Goal: Information Seeking & Learning: Learn about a topic

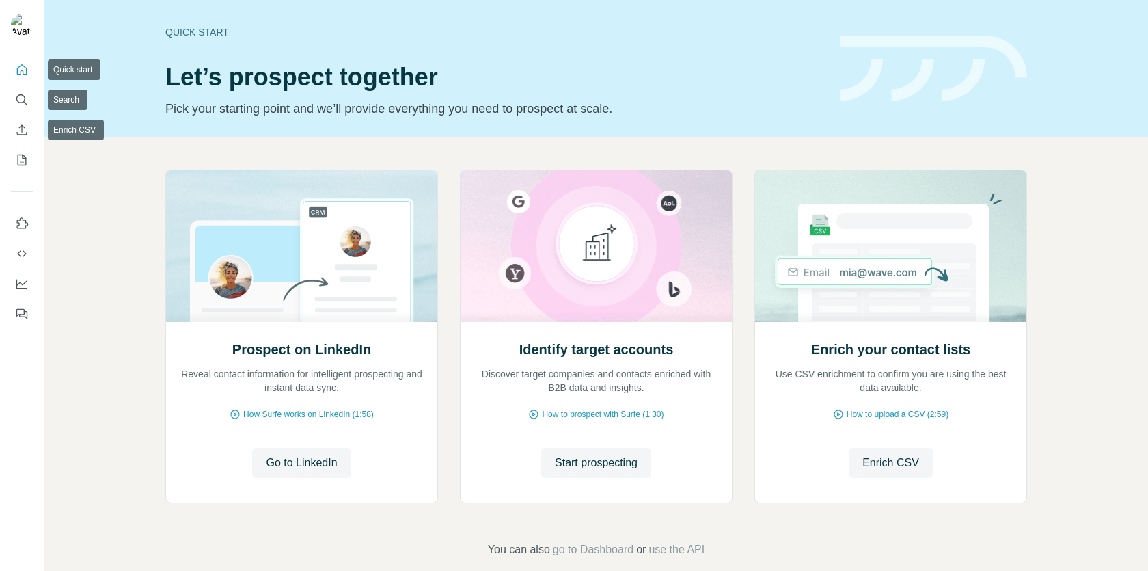
click at [12, 81] on button "Quick start" at bounding box center [22, 69] width 22 height 25
click at [32, 105] on button "Search" at bounding box center [22, 99] width 22 height 25
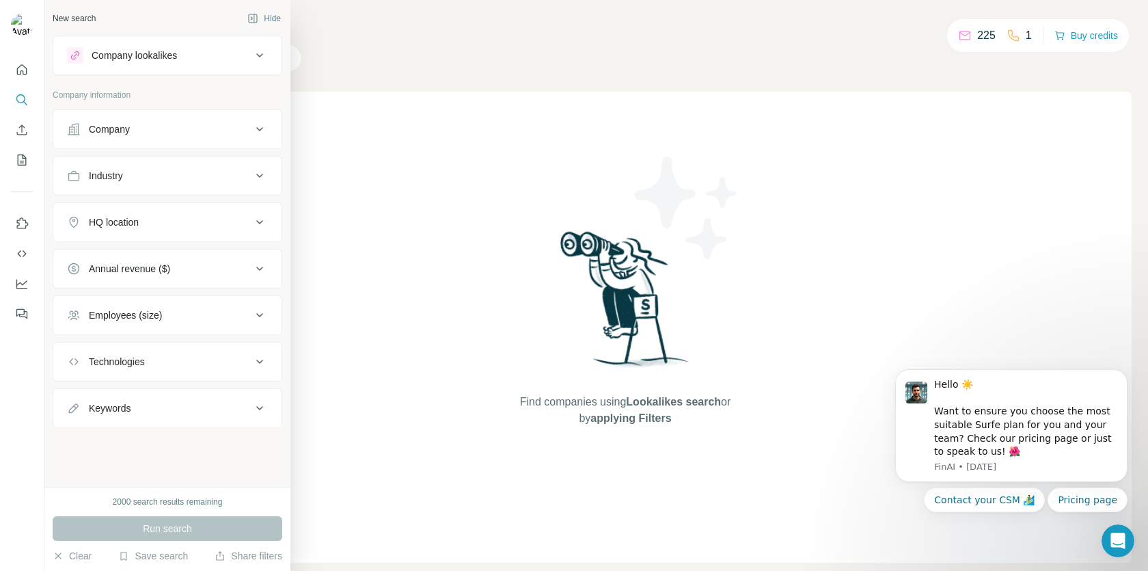
click at [232, 140] on button "Company" at bounding box center [167, 129] width 228 height 33
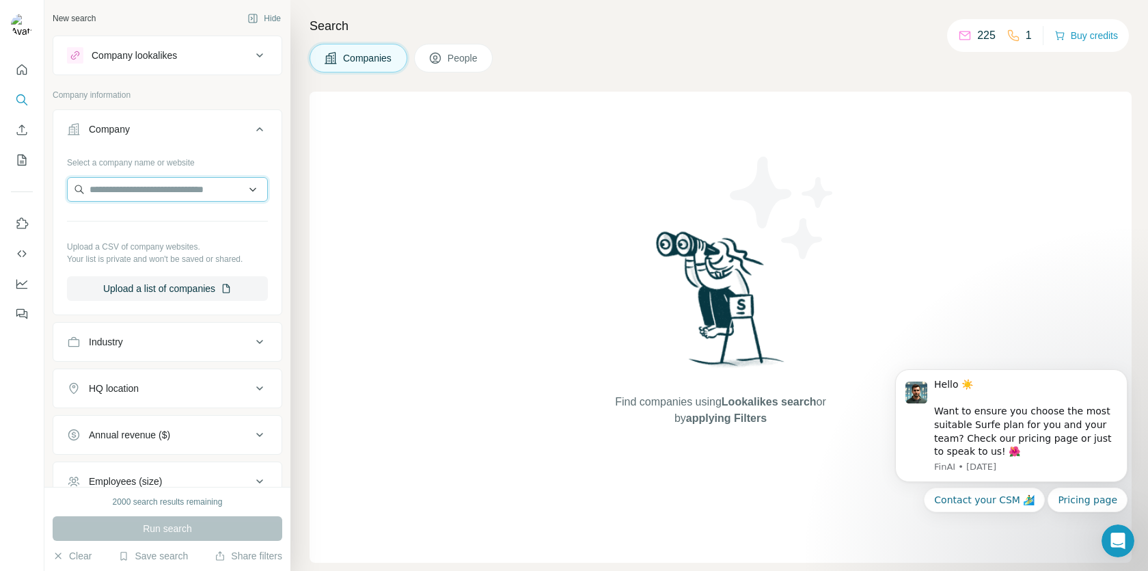
click at [176, 190] on input "text" at bounding box center [167, 189] width 201 height 25
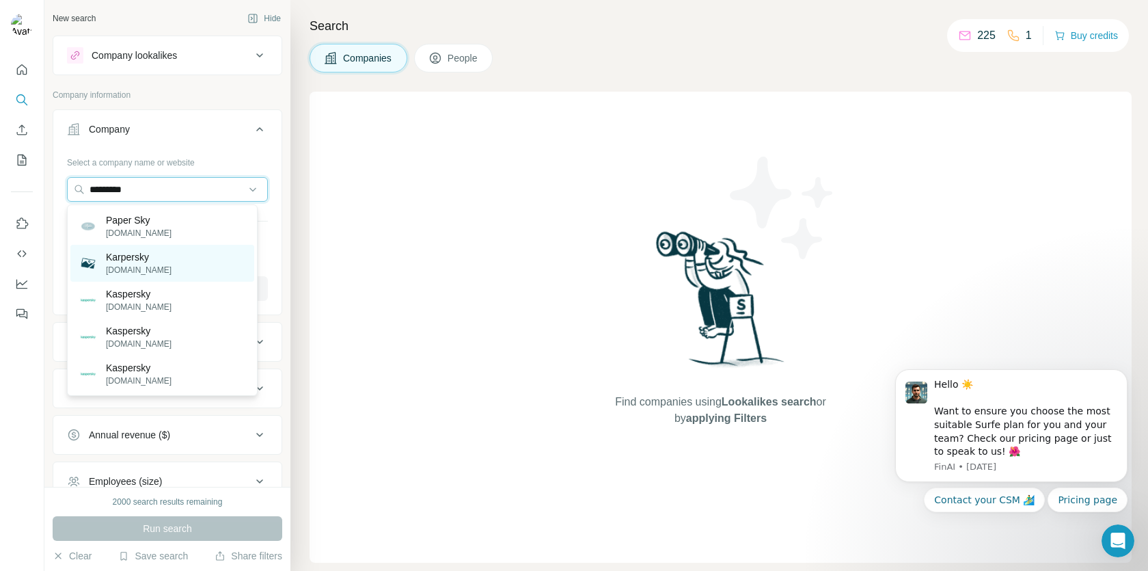
type input "*********"
click at [161, 254] on div "Karpersky [DOMAIN_NAME]" at bounding box center [162, 263] width 184 height 37
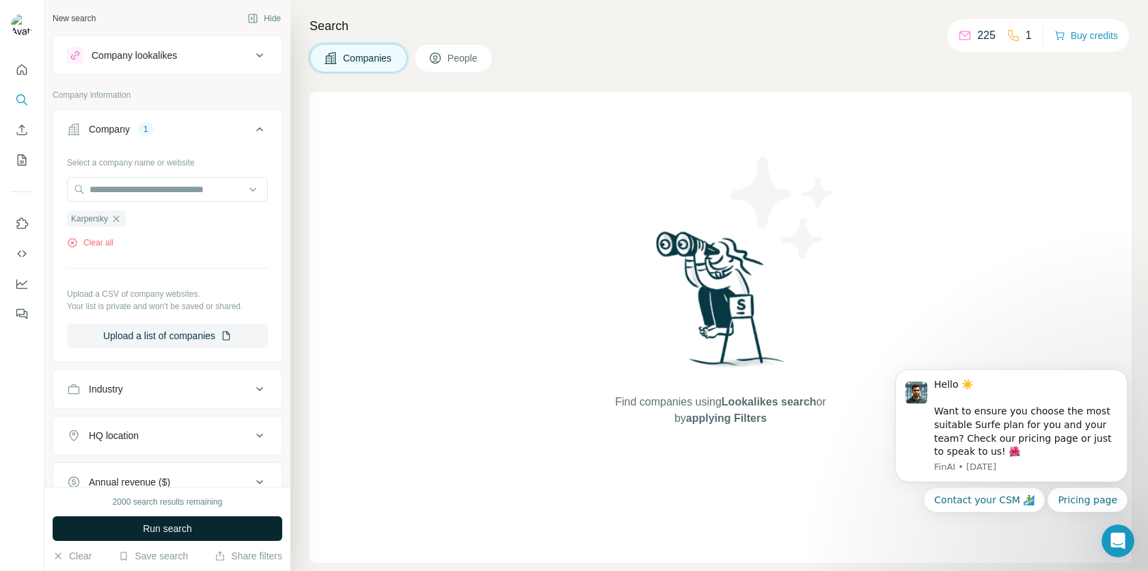
click at [243, 527] on button "Run search" at bounding box center [168, 528] width 230 height 25
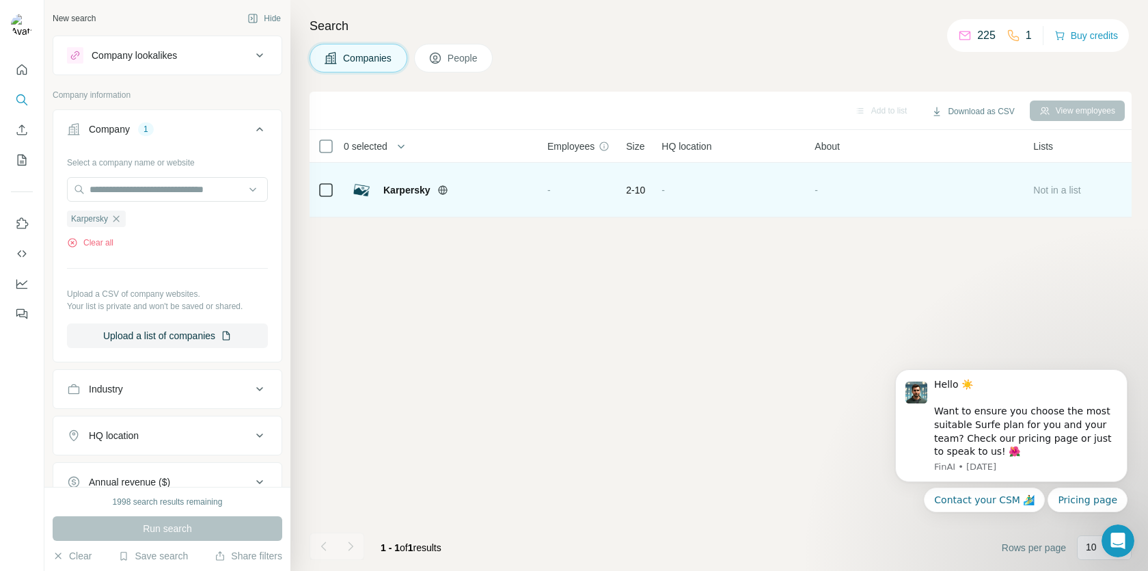
click at [693, 200] on div "-" at bounding box center [730, 190] width 137 height 38
click at [421, 196] on span "Karpersky" at bounding box center [406, 190] width 47 height 14
click at [418, 185] on span "Karpersky" at bounding box center [406, 190] width 47 height 14
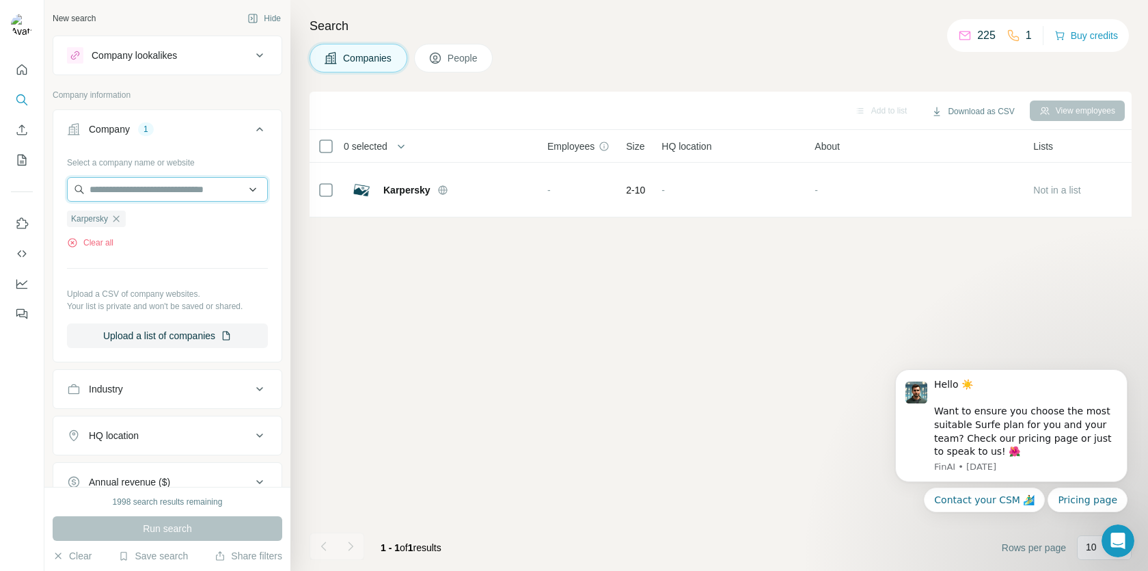
click at [161, 178] on input "text" at bounding box center [167, 189] width 201 height 25
click at [157, 253] on div "Select a company name or website Karpersky Clear all Upload a CSV of company we…" at bounding box center [167, 249] width 201 height 197
click at [120, 222] on icon "button" at bounding box center [116, 218] width 11 height 11
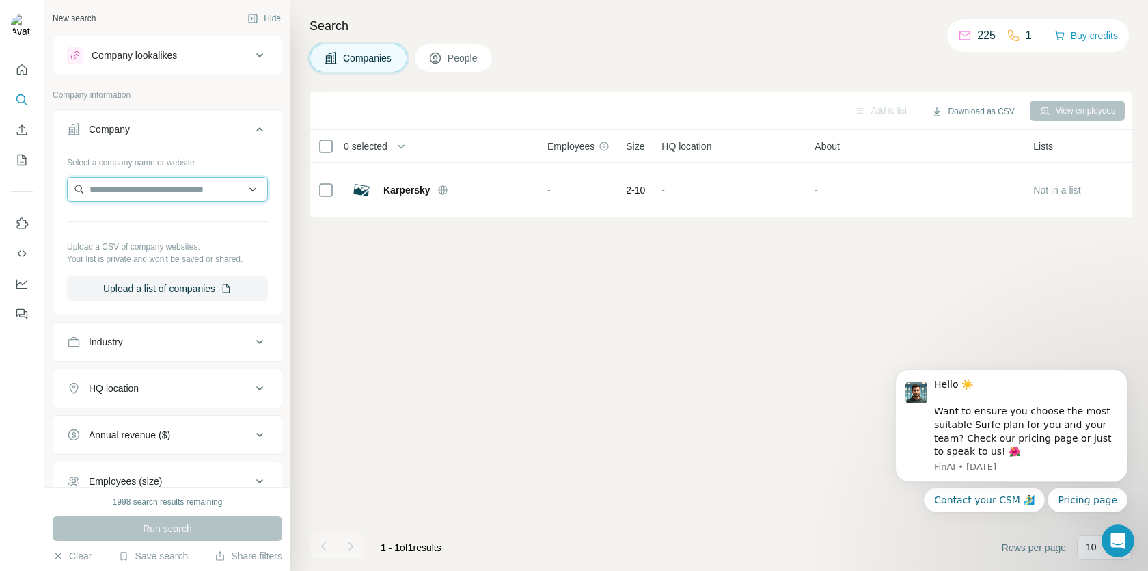
click at [146, 185] on input "text" at bounding box center [167, 189] width 201 height 25
type input "**********"
click at [198, 137] on button "Company" at bounding box center [167, 132] width 228 height 38
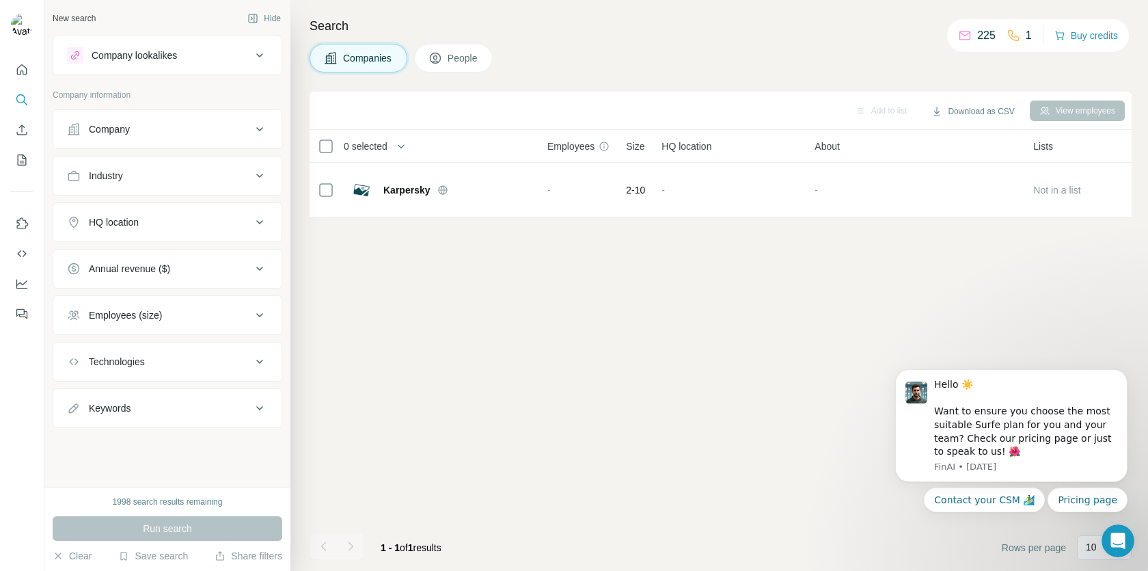
click at [208, 133] on div "Company" at bounding box center [159, 129] width 185 height 14
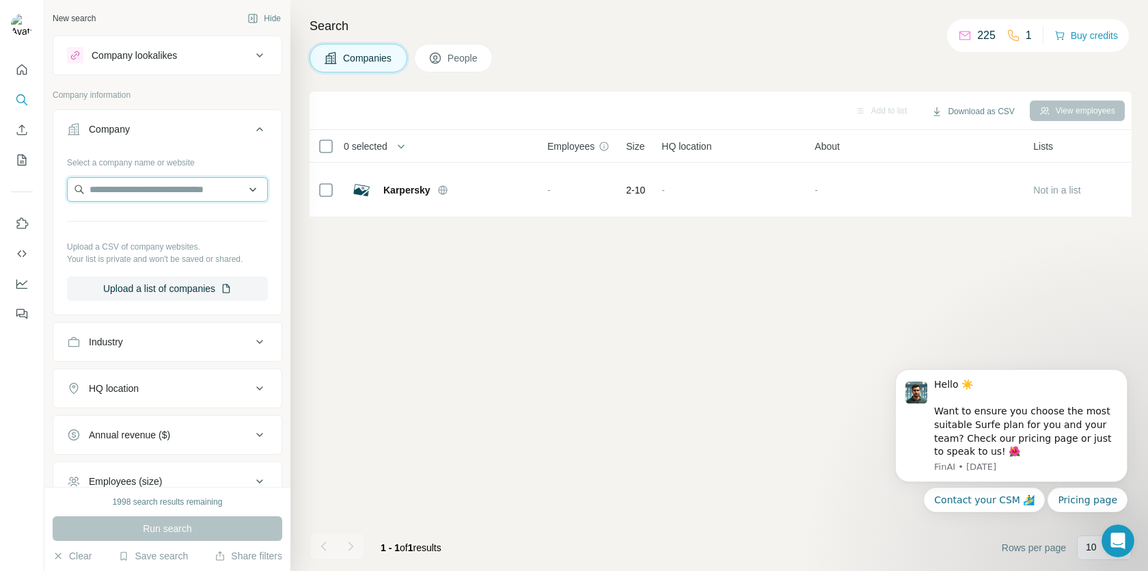
click at [185, 189] on input "text" at bounding box center [167, 189] width 201 height 25
click at [204, 182] on input "text" at bounding box center [167, 189] width 201 height 25
paste input "*********"
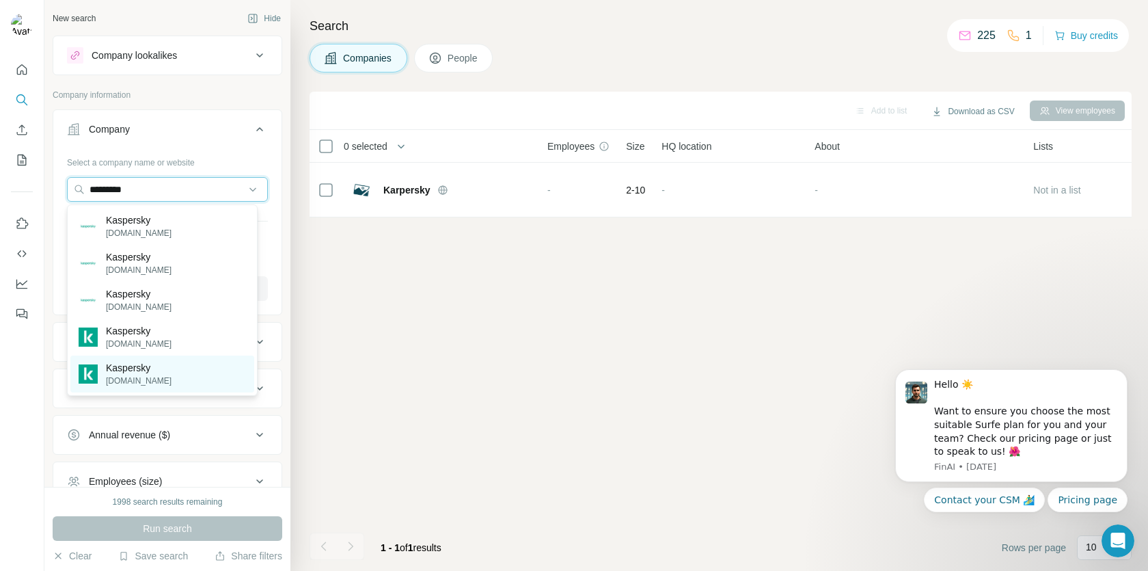
type input "*********"
click at [164, 369] on div "Kaspersky [DOMAIN_NAME]" at bounding box center [162, 373] width 184 height 37
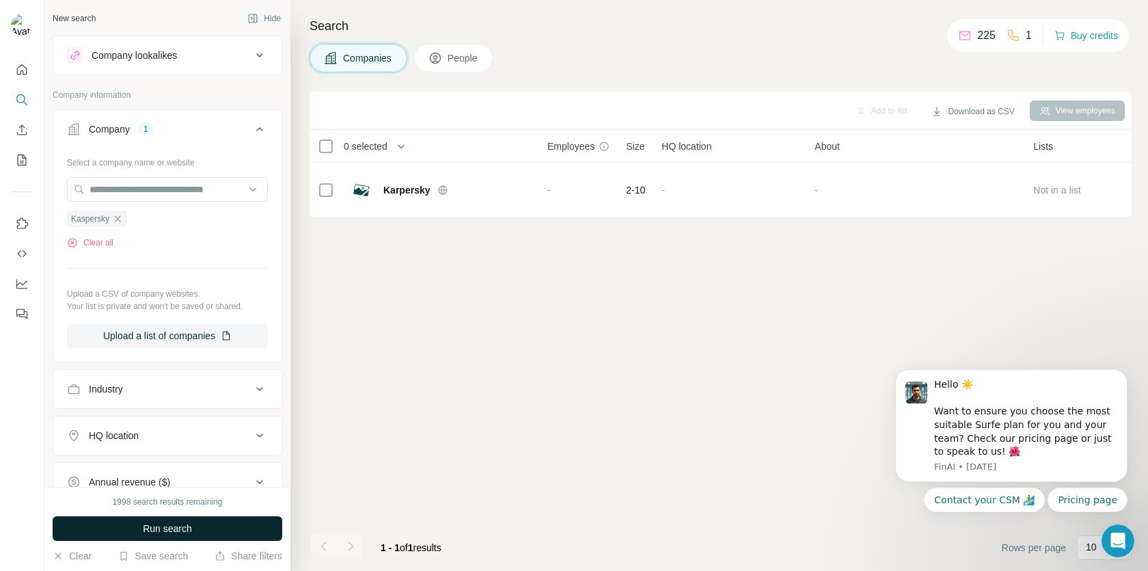
click at [213, 529] on button "Run search" at bounding box center [168, 528] width 230 height 25
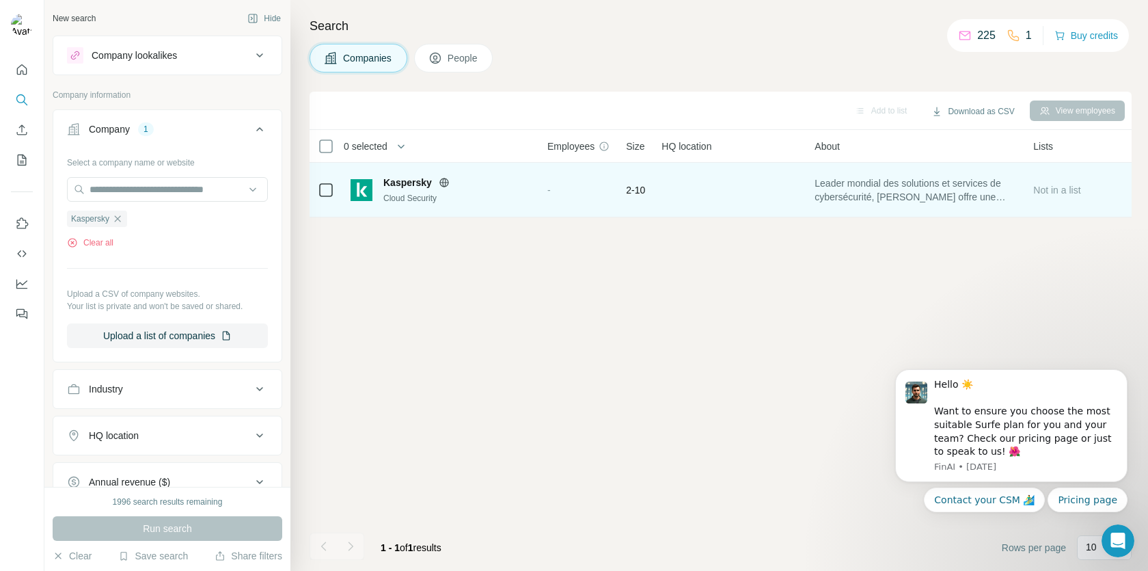
click at [645, 185] on span "2-10" at bounding box center [635, 190] width 19 height 14
click at [636, 188] on span "2-10" at bounding box center [635, 190] width 19 height 14
click at [396, 178] on span "Kaspersky" at bounding box center [407, 183] width 49 height 14
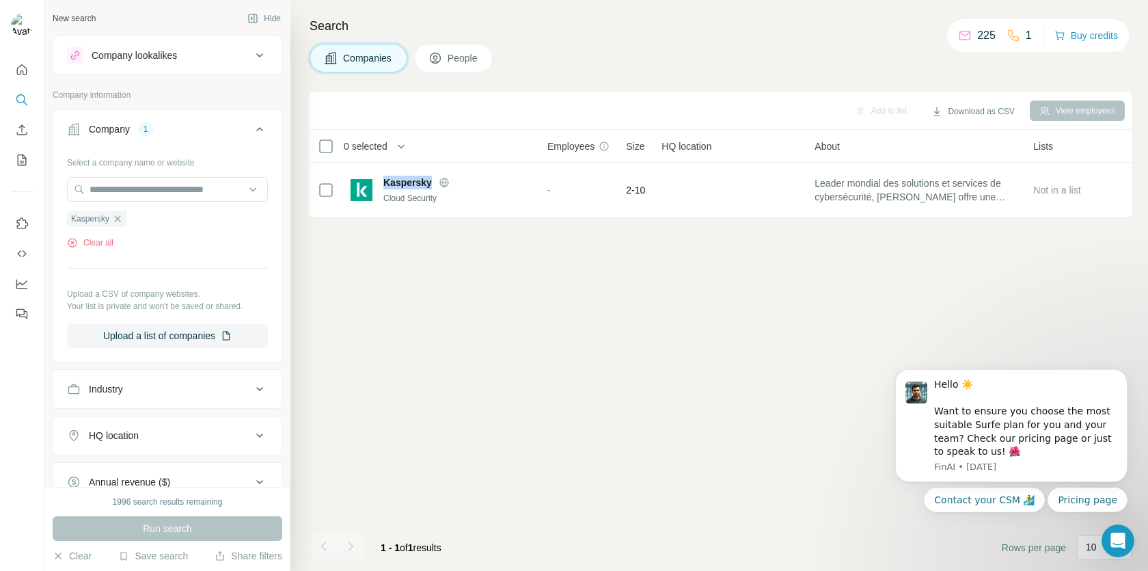
click at [457, 71] on button "People" at bounding box center [453, 58] width 79 height 29
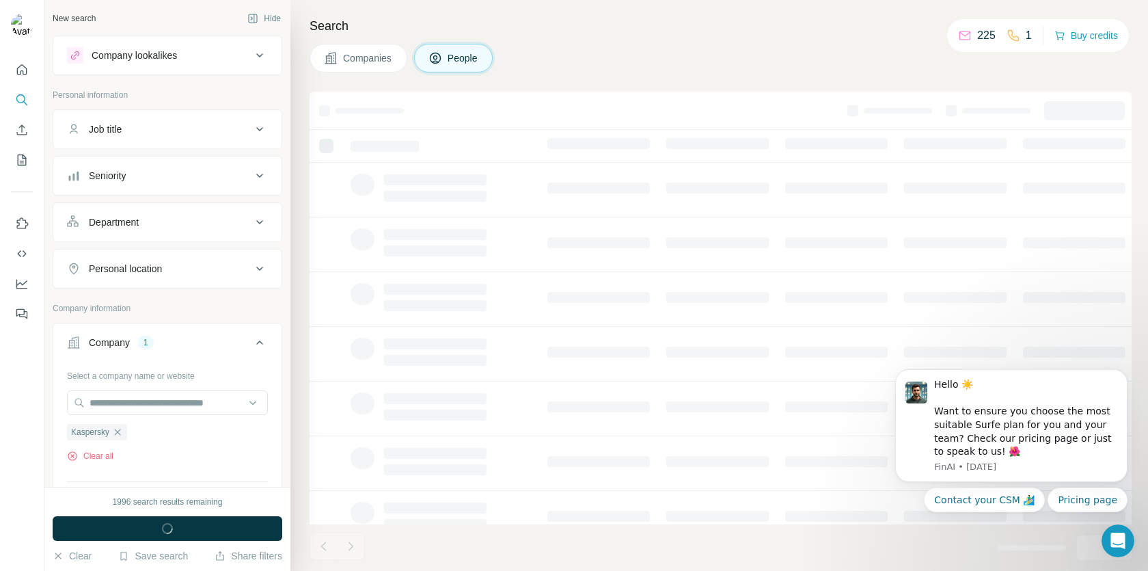
click at [465, 57] on span "People" at bounding box center [463, 58] width 31 height 14
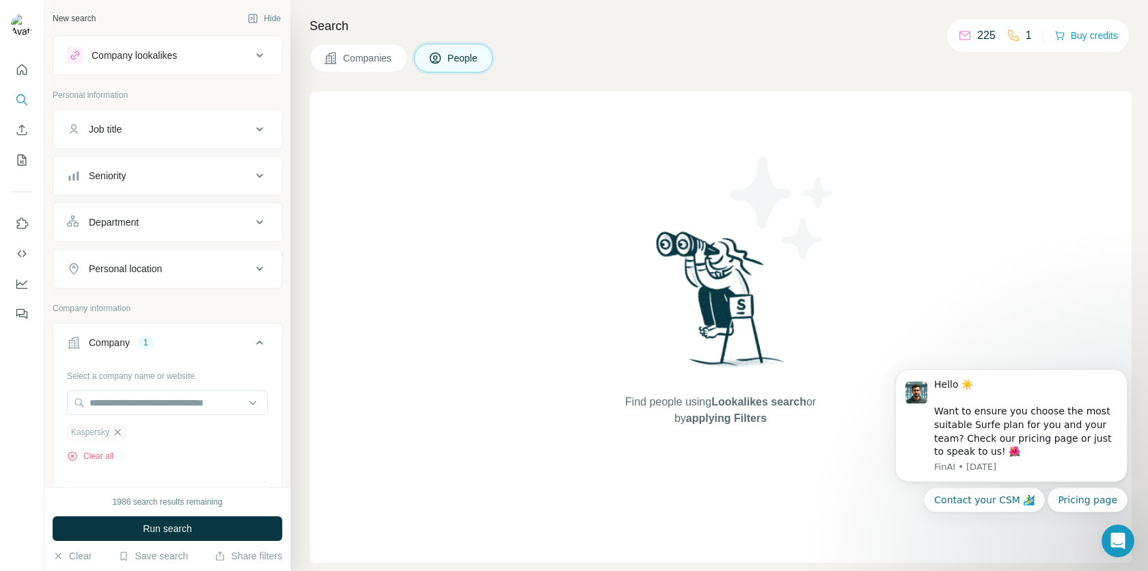
click at [118, 433] on icon "button" at bounding box center [118, 432] width 6 height 6
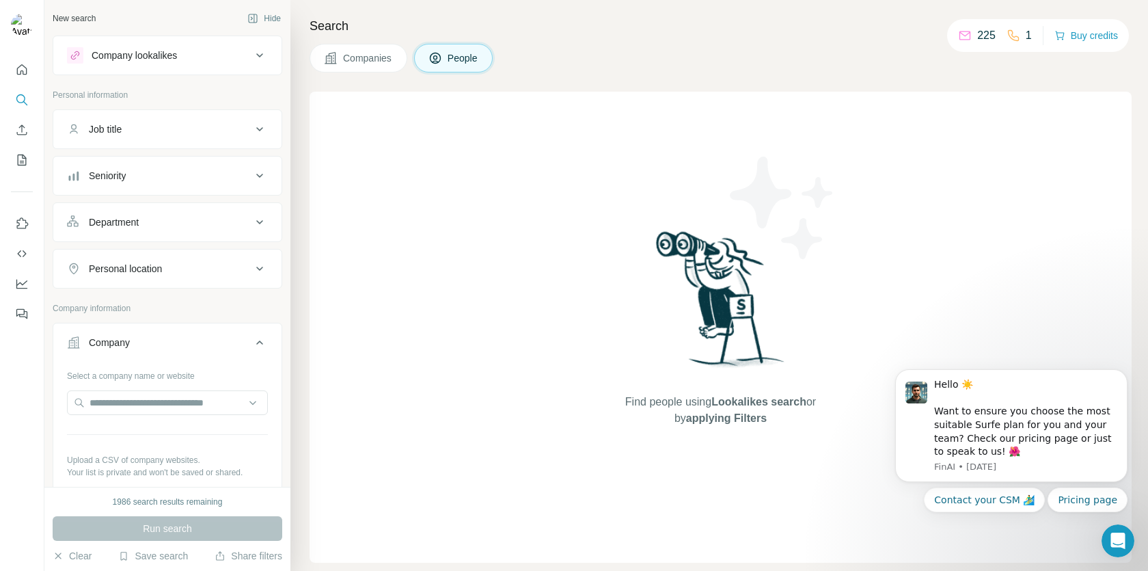
click at [203, 57] on div "Company lookalikes" at bounding box center [159, 55] width 185 height 16
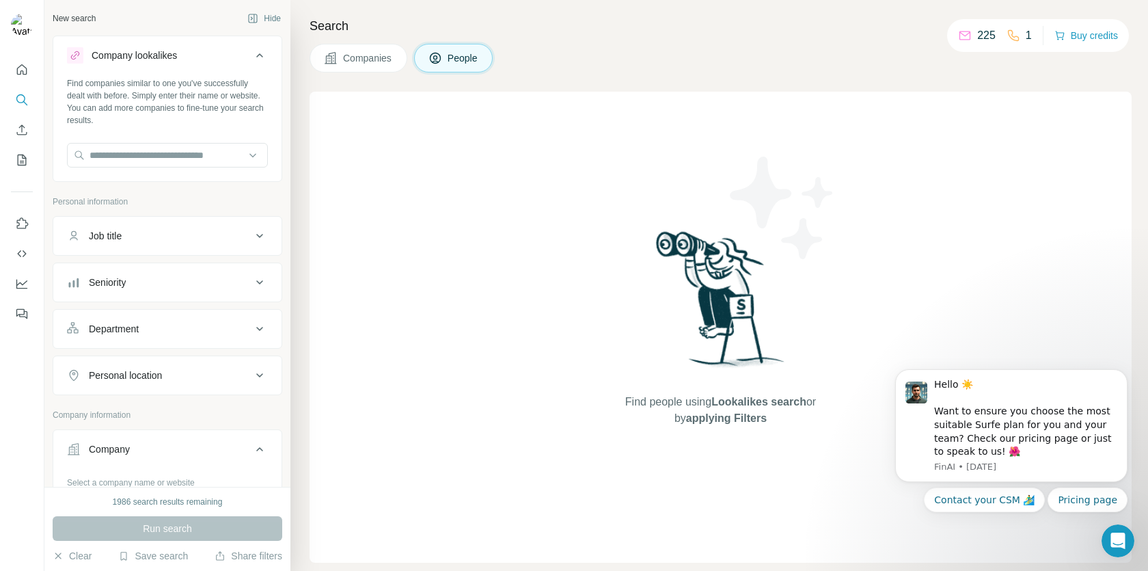
click at [155, 453] on div "Company" at bounding box center [159, 449] width 185 height 14
click at [177, 447] on div "Company" at bounding box center [159, 449] width 185 height 14
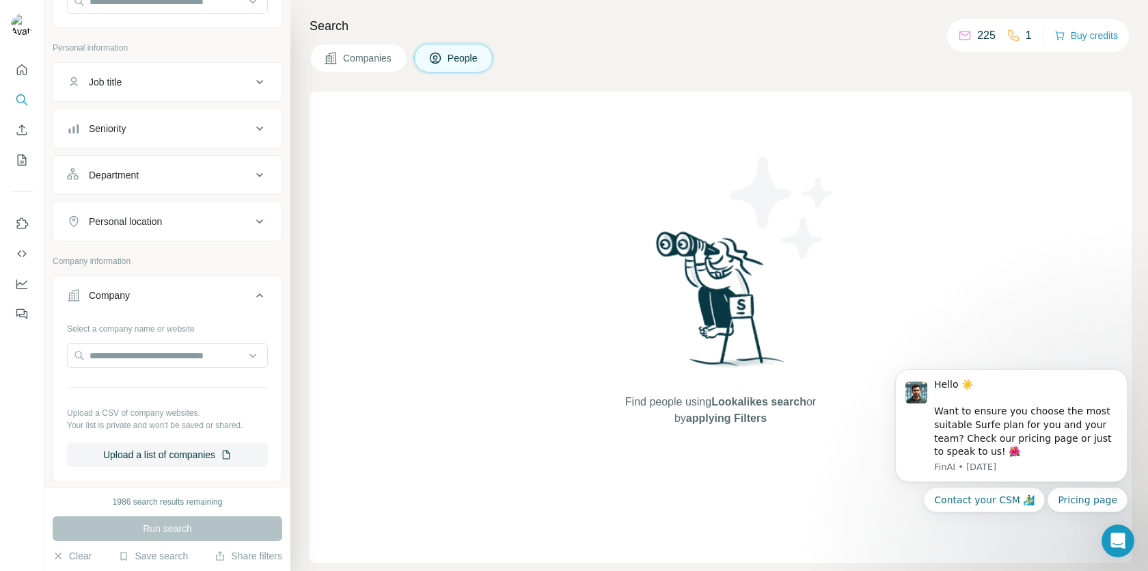
scroll to position [171, 0]
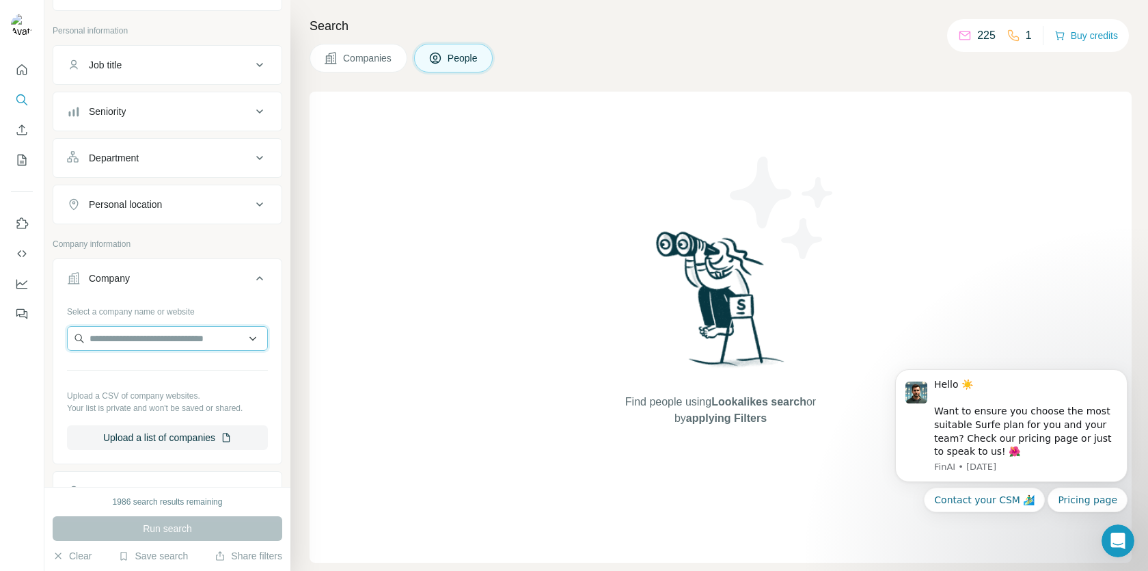
click at [199, 334] on input "text" at bounding box center [167, 338] width 201 height 25
click at [208, 339] on input "text" at bounding box center [167, 338] width 201 height 25
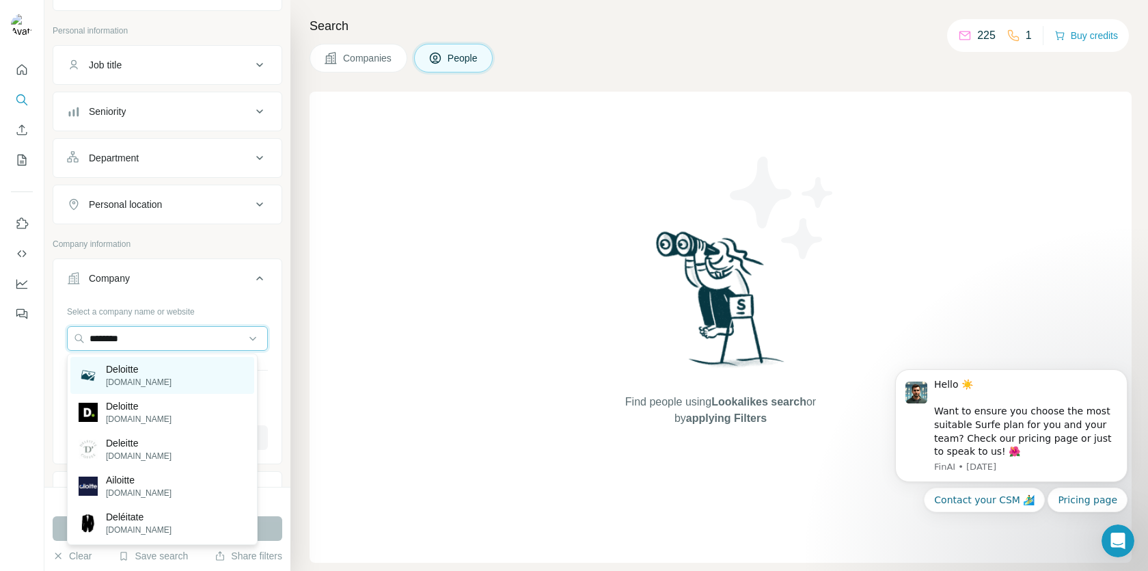
type input "********"
click at [200, 379] on div "Deloitte [DOMAIN_NAME]" at bounding box center [162, 375] width 184 height 37
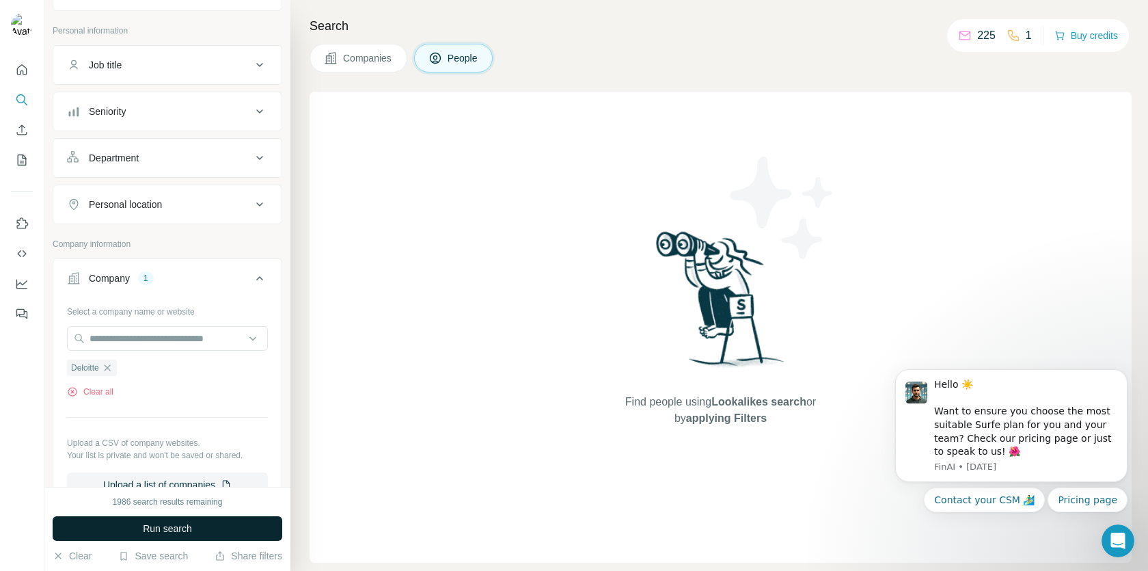
click at [196, 520] on button "Run search" at bounding box center [168, 528] width 230 height 25
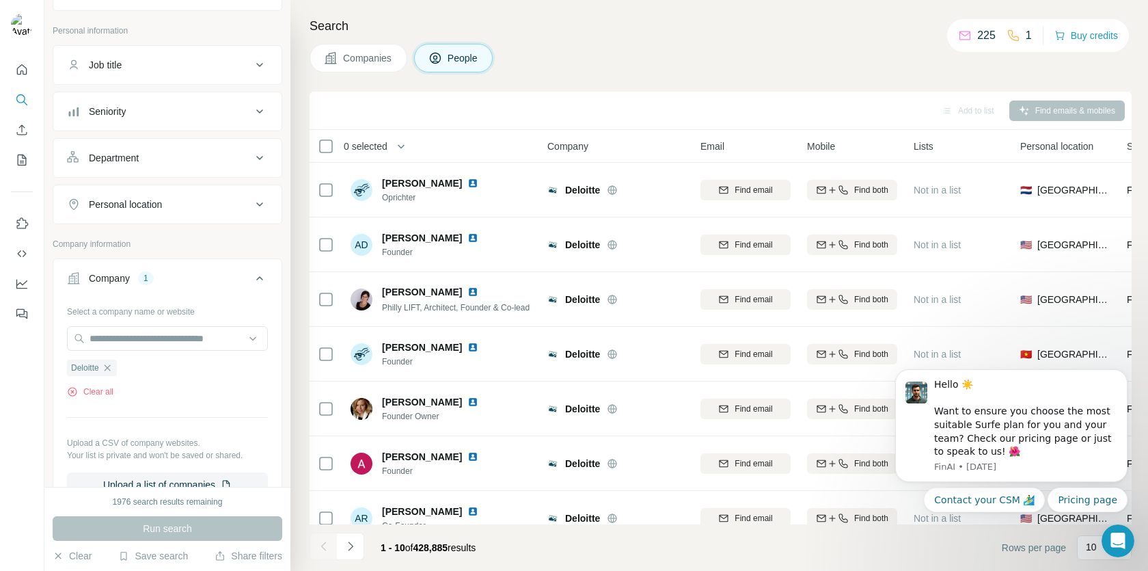
click at [930, 558] on footer "1 - 10 of 428,885 results Rows per page 10" at bounding box center [721, 547] width 822 height 46
click at [708, 76] on div "Search Companies People Add to list Find emails & mobiles 0 selected People Com…" at bounding box center [719, 285] width 858 height 571
